Goal: Task Accomplishment & Management: Manage account settings

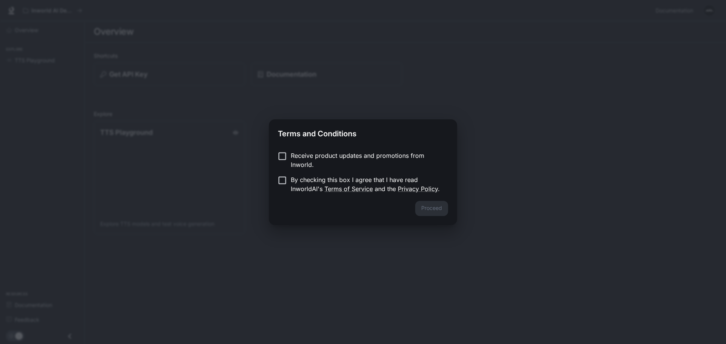
click at [352, 156] on p "Receive product updates and promotions from Inworld." at bounding box center [366, 160] width 151 height 18
click at [345, 178] on p "By checking this box I agree that I have read InworldAI's Terms of Service and …" at bounding box center [366, 184] width 151 height 18
click at [423, 213] on button "Proceed" at bounding box center [431, 208] width 33 height 15
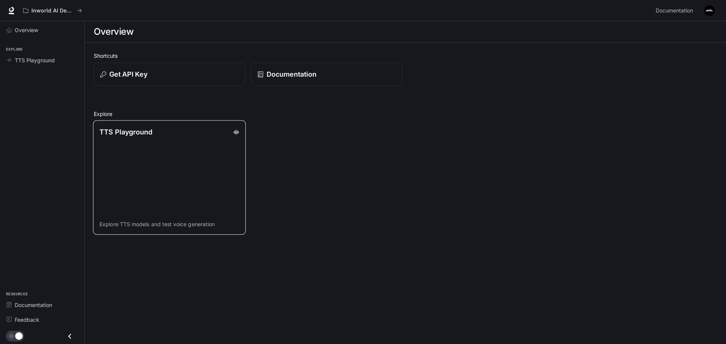
click at [219, 157] on link "TTS Playground Explore TTS models and test voice generation" at bounding box center [169, 178] width 153 height 115
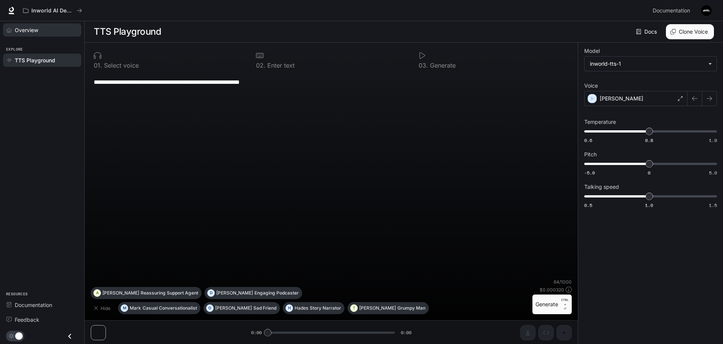
click at [31, 34] on span "Overview" at bounding box center [26, 30] width 23 height 8
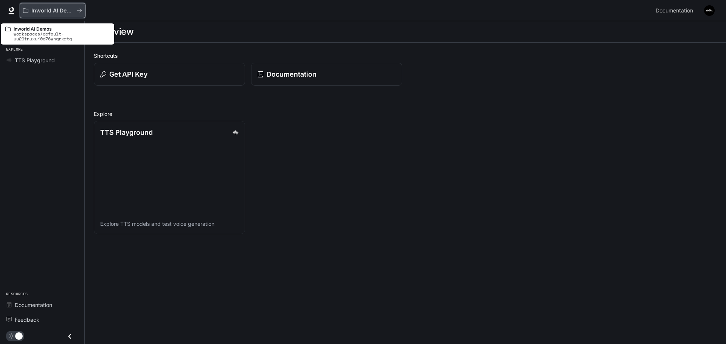
click at [54, 12] on p "Inworld AI Demos" at bounding box center [52, 11] width 42 height 6
click at [77, 12] on icon "All workspaces" at bounding box center [79, 10] width 5 height 5
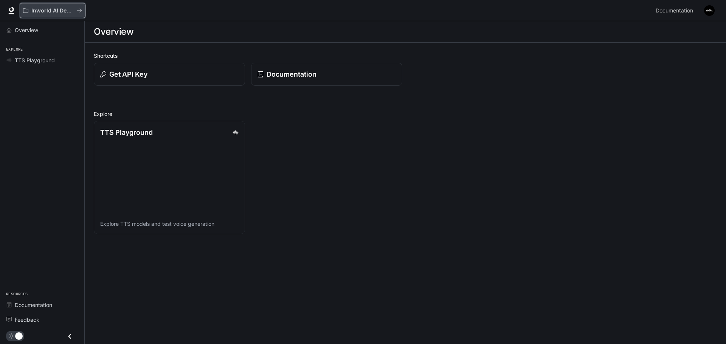
click at [81, 7] on button "Inworld AI Demos" at bounding box center [53, 10] width 66 height 15
click at [120, 263] on main "Overview Shortcuts Get API Key Documentation Explore TTS Playground Explore TTS…" at bounding box center [405, 182] width 641 height 323
click at [36, 28] on span "Overview" at bounding box center [26, 30] width 23 height 8
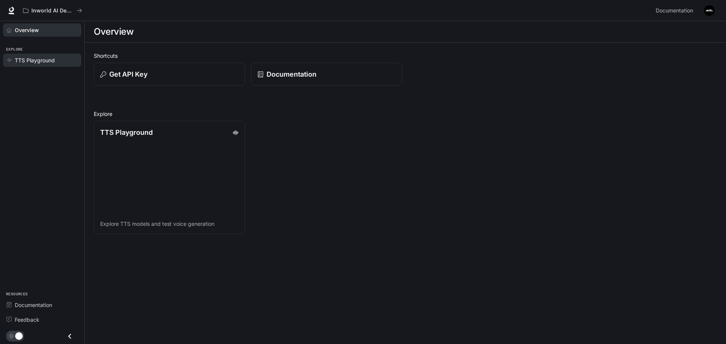
click at [39, 62] on span "TTS Playground" at bounding box center [35, 60] width 40 height 8
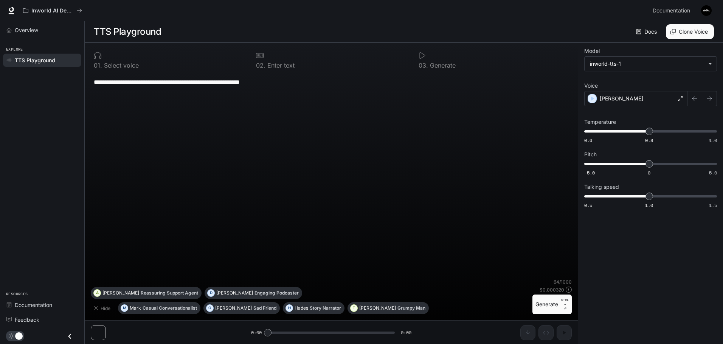
scroll to position [0, 0]
click at [71, 337] on icon "Close drawer" at bounding box center [70, 336] width 10 height 10
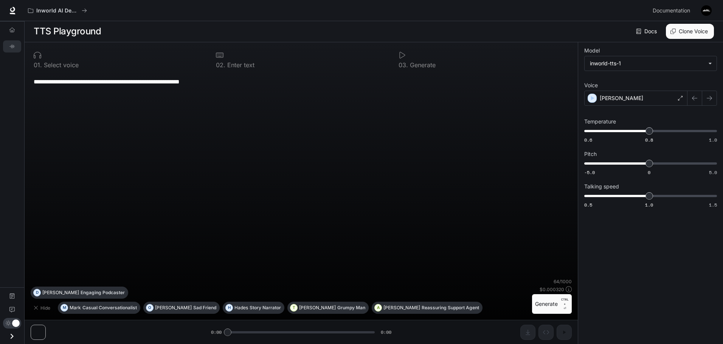
click at [10, 336] on icon "Open drawer" at bounding box center [12, 336] width 10 height 10
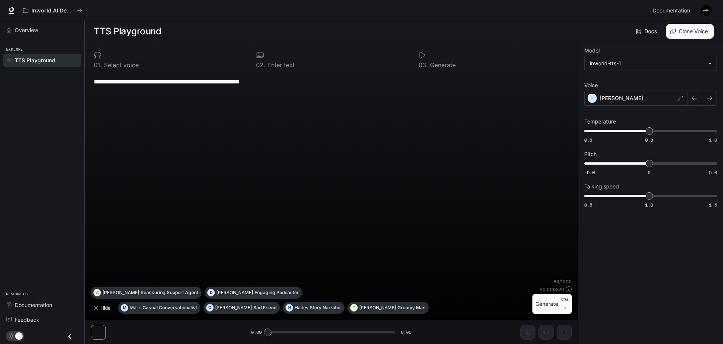
click at [96, 303] on button "Hide" at bounding box center [103, 308] width 24 height 12
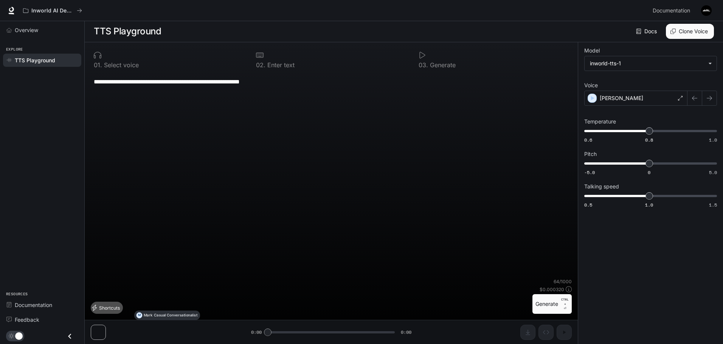
click at [98, 311] on button "Shortcuts" at bounding box center [107, 308] width 32 height 12
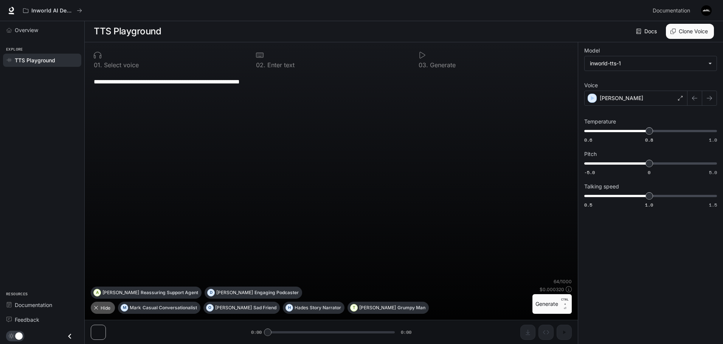
click at [98, 311] on button "Hide" at bounding box center [103, 308] width 24 height 12
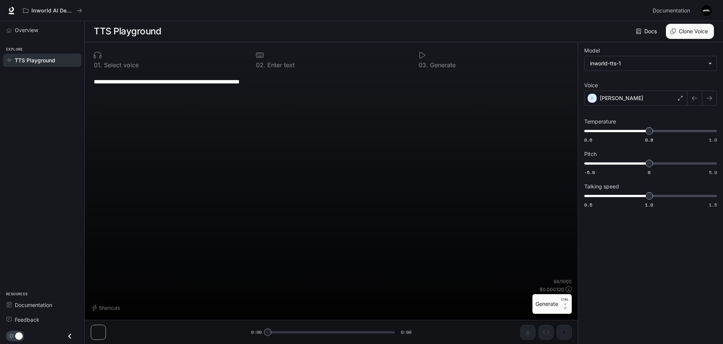
click at [552, 307] on button "Generate CTRL + ⏎" at bounding box center [551, 304] width 39 height 20
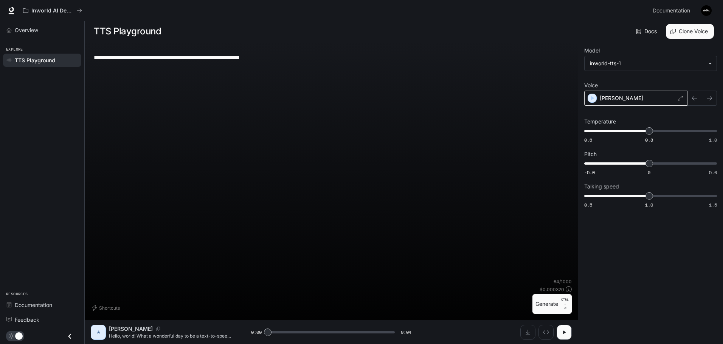
click at [649, 91] on div "Alex" at bounding box center [635, 98] width 103 height 15
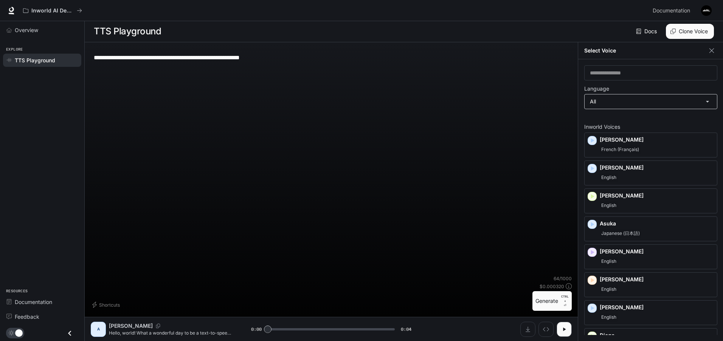
click at [645, 98] on body "**********" at bounding box center [361, 171] width 723 height 342
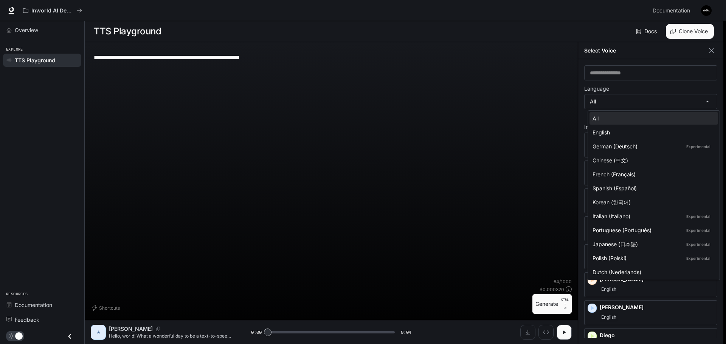
click at [632, 102] on div at bounding box center [363, 172] width 726 height 344
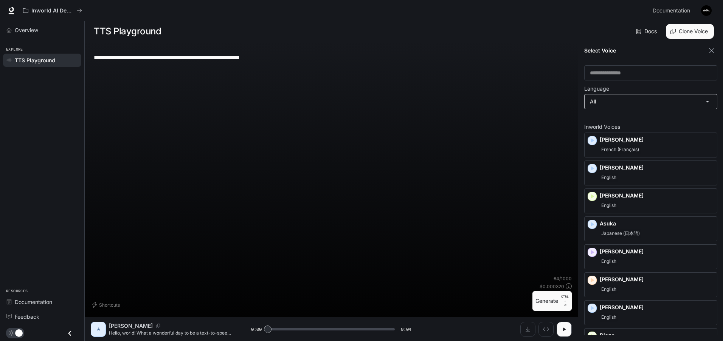
click at [632, 96] on body "**********" at bounding box center [361, 171] width 723 height 342
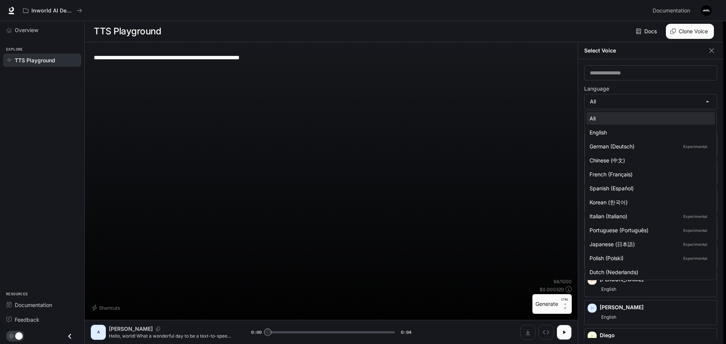
click at [629, 101] on div at bounding box center [363, 172] width 726 height 344
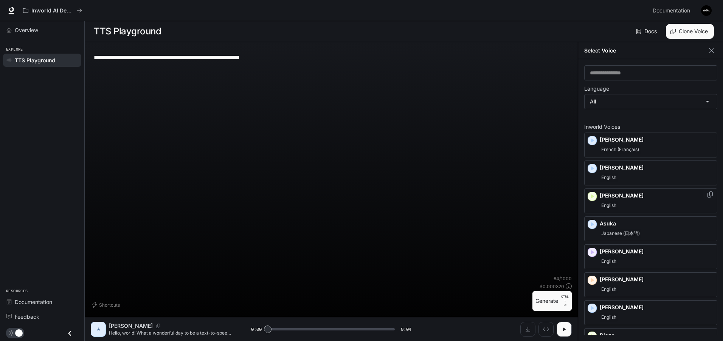
click at [620, 205] on div "English" at bounding box center [656, 205] width 114 height 9
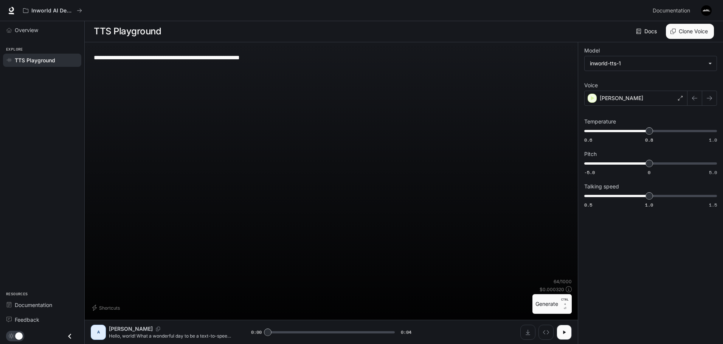
click at [545, 306] on button "Generate CTRL + ⏎" at bounding box center [551, 304] width 39 height 20
click at [563, 335] on icon "button" at bounding box center [564, 333] width 6 height 6
type input "***"
click at [647, 27] on link "Docs" at bounding box center [646, 31] width 25 height 15
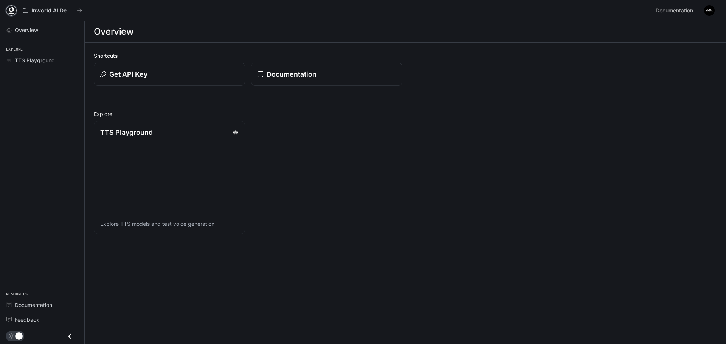
click at [13, 10] on icon at bounding box center [11, 9] width 5 height 5
click at [44, 8] on p "Inworld AI Demos" at bounding box center [52, 11] width 42 height 6
click at [84, 11] on button "Inworld AI Demos" at bounding box center [53, 10] width 66 height 15
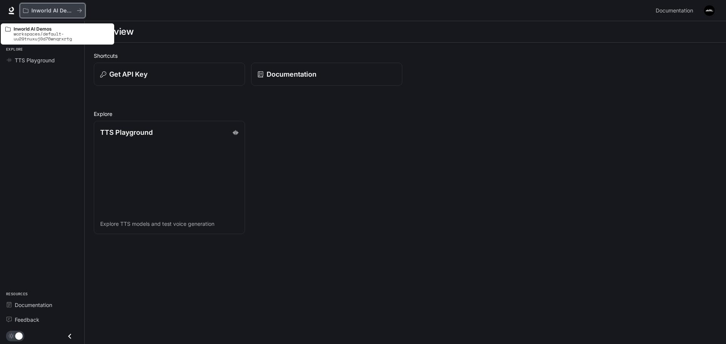
click at [79, 11] on icon "All workspaces" at bounding box center [79, 10] width 5 height 5
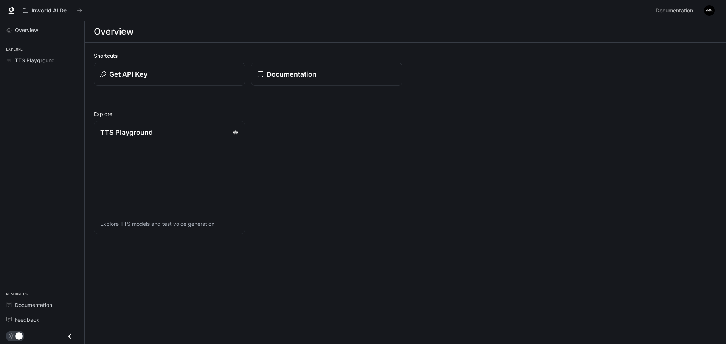
click at [709, 9] on img "button" at bounding box center [709, 10] width 11 height 11
click at [637, 71] on span "API Keys" at bounding box center [662, 71] width 98 height 8
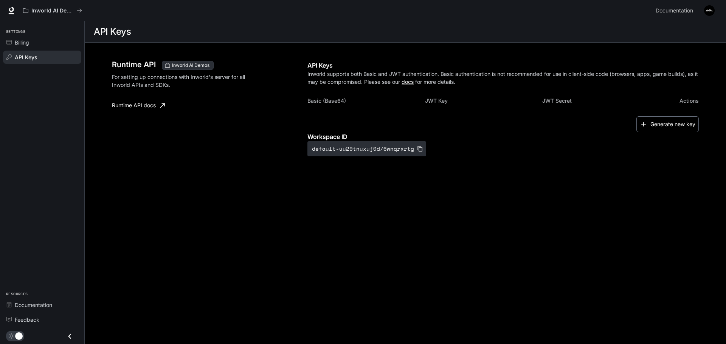
click at [672, 125] on button "Generate new key" at bounding box center [667, 124] width 62 height 16
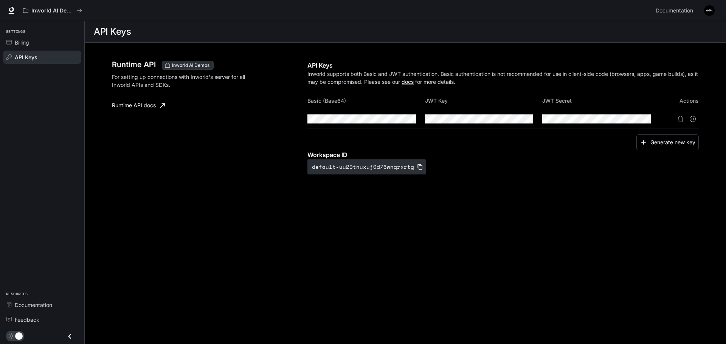
click at [694, 118] on icon "Suspend API key" at bounding box center [692, 119] width 6 height 6
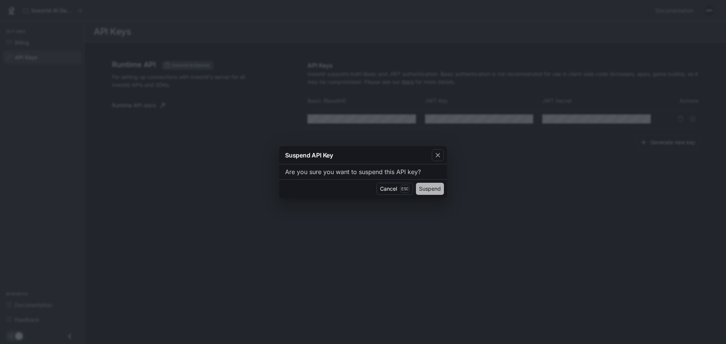
click at [430, 184] on button "Suspend" at bounding box center [430, 189] width 28 height 12
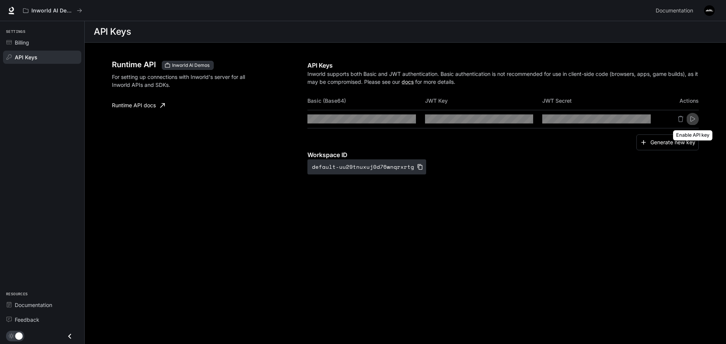
click at [689, 118] on icon "Enable API key" at bounding box center [692, 119] width 6 height 6
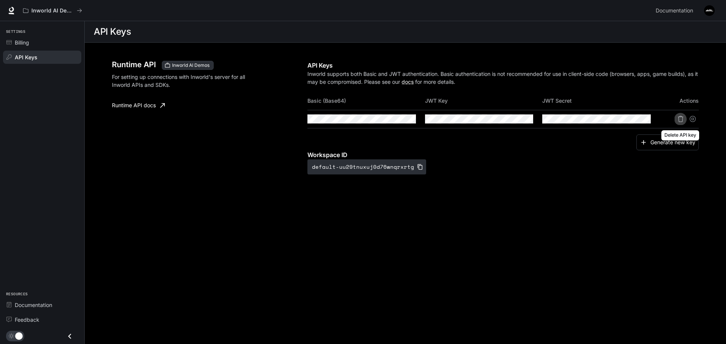
click at [681, 119] on icon "Delete API key" at bounding box center [680, 119] width 6 height 6
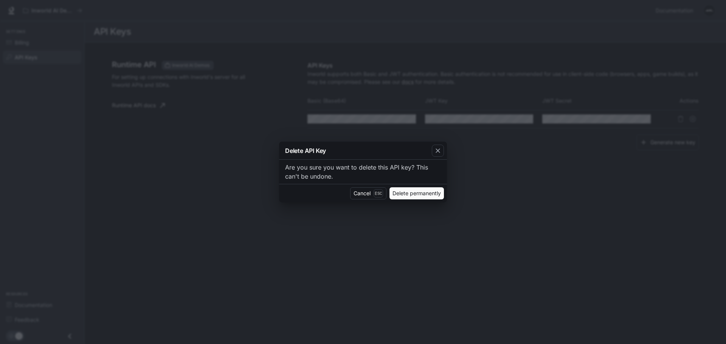
click at [405, 193] on button "Delete permanently" at bounding box center [416, 193] width 54 height 12
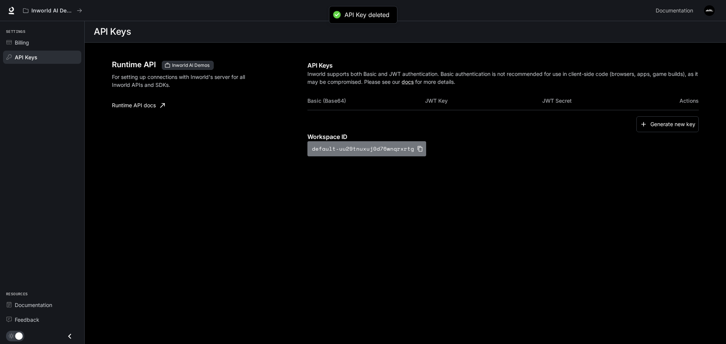
click at [366, 147] on button "default-uu29tnuxuj0d76wnqrxrtg" at bounding box center [366, 148] width 119 height 15
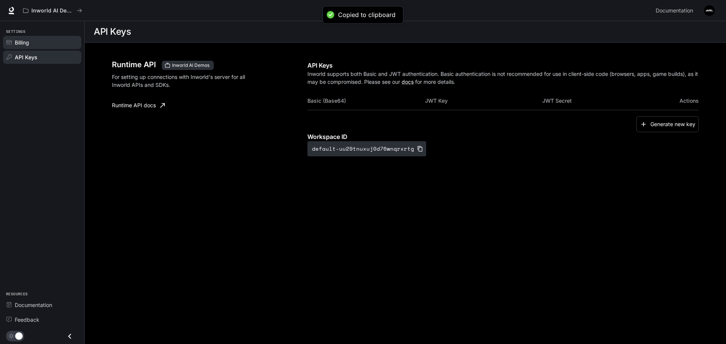
click at [34, 44] on div "Billing" at bounding box center [46, 43] width 63 height 8
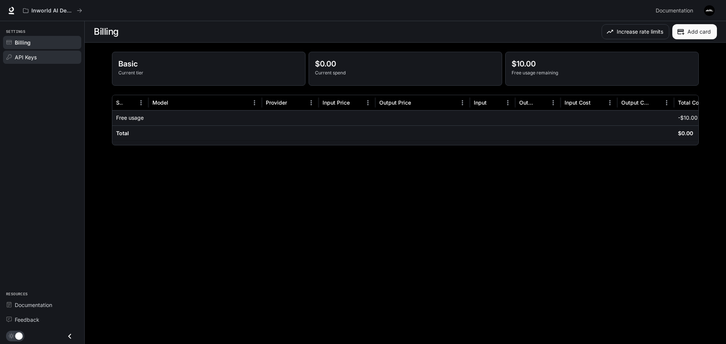
click at [35, 56] on span "API Keys" at bounding box center [26, 57] width 22 height 8
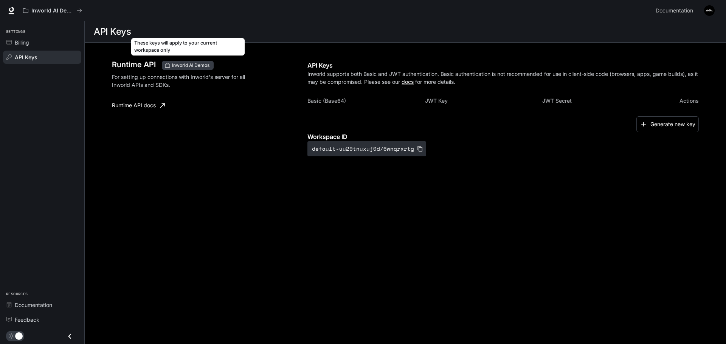
click at [198, 66] on span "Inworld AI Demos" at bounding box center [190, 65] width 43 height 7
click at [185, 65] on span "Inworld AI Demos" at bounding box center [190, 65] width 43 height 7
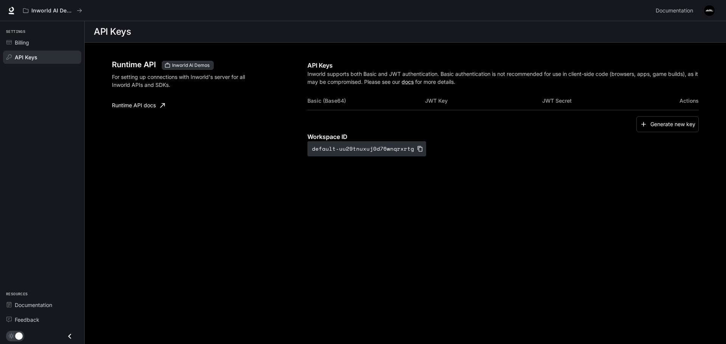
click at [710, 13] on img "button" at bounding box center [709, 10] width 11 height 11
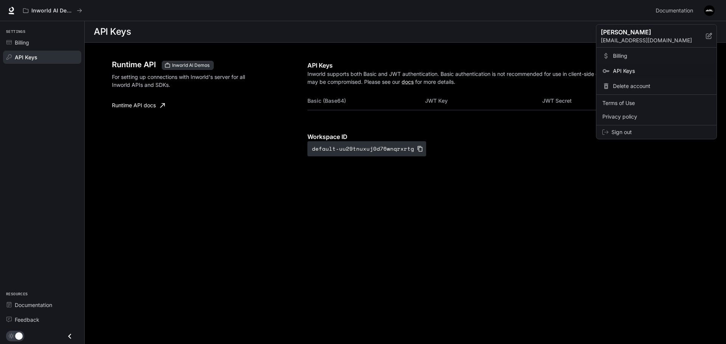
click at [709, 10] on div at bounding box center [363, 172] width 726 height 344
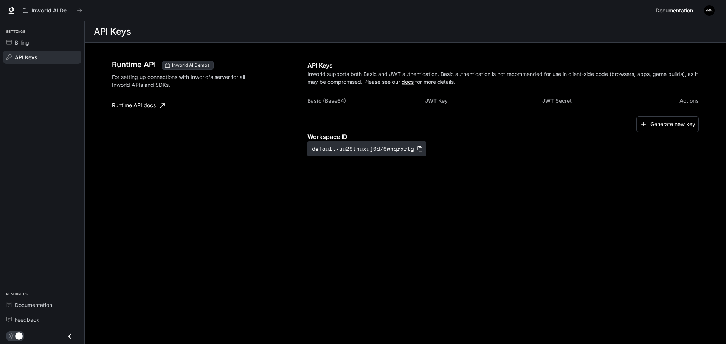
click at [666, 14] on div "Alejandro craftingsargeant@gmail.com Billing API Keys Delete account Terms of U…" at bounding box center [363, 172] width 726 height 344
click at [669, 11] on span "Documentation" at bounding box center [673, 10] width 37 height 9
